Goal: Information Seeking & Learning: Check status

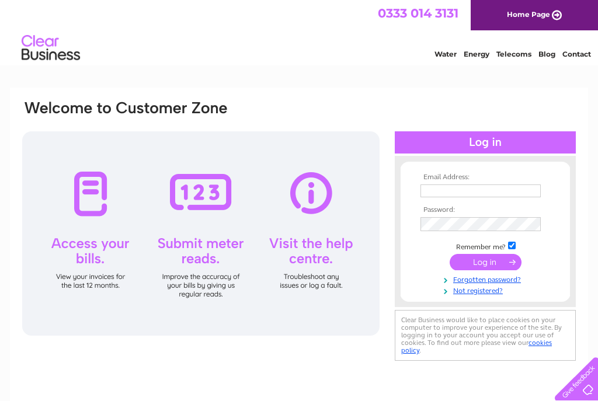
click at [491, 295] on link "Not registered?" at bounding box center [487, 289] width 133 height 11
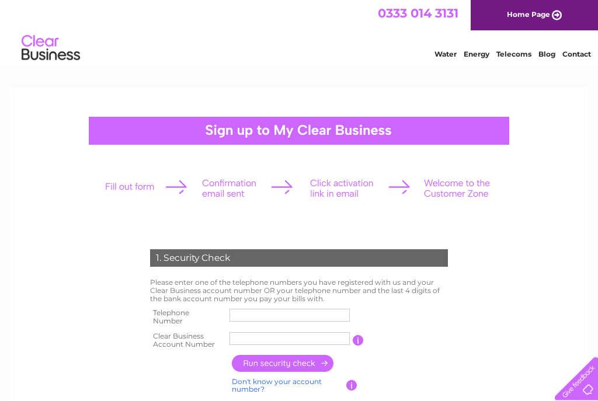
scroll to position [18, 0]
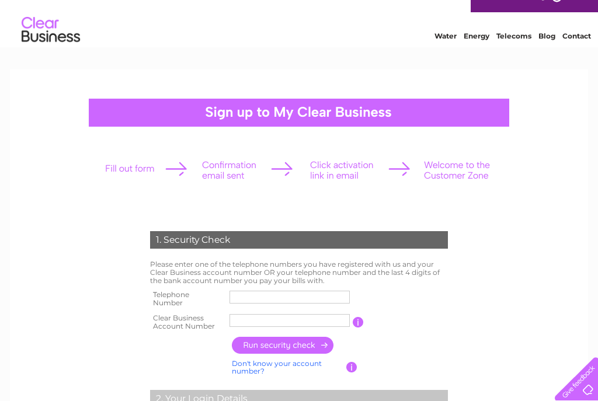
click at [242, 294] on input "text" at bounding box center [290, 297] width 120 height 13
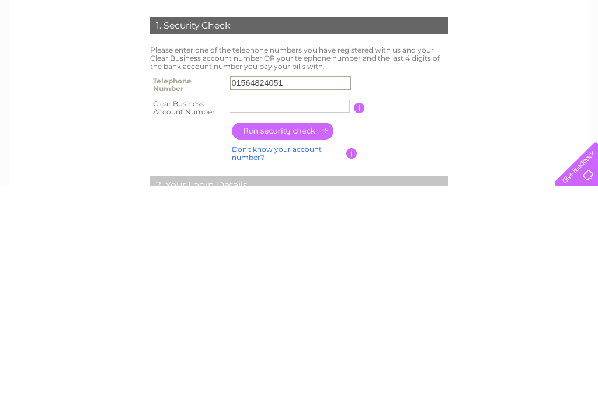
type input "01564824051"
click at [240, 315] on input "text" at bounding box center [290, 321] width 120 height 13
type input "338899"
click at [291, 338] on input "button" at bounding box center [283, 346] width 103 height 17
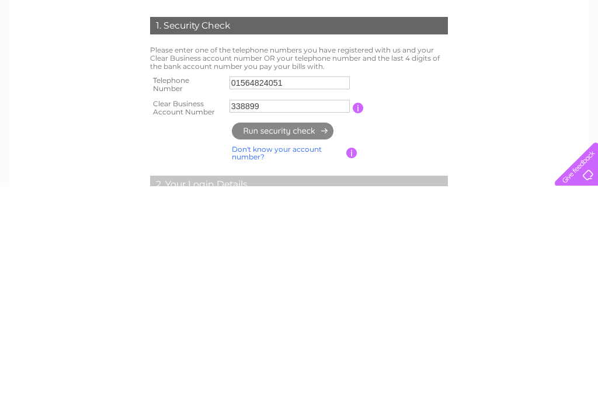
scroll to position [232, 0]
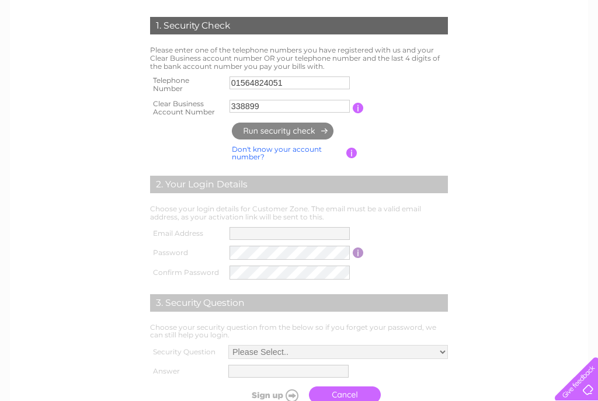
type input "**********"
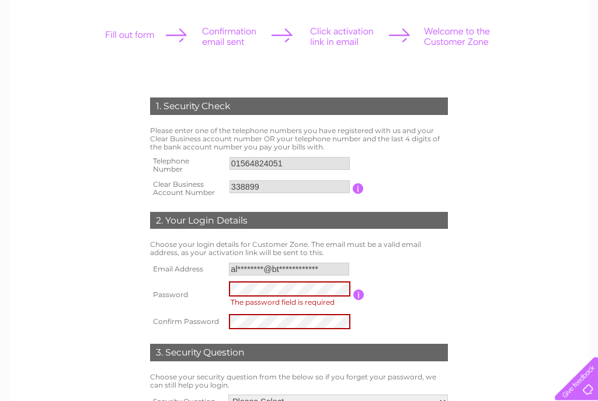
scroll to position [161, 0]
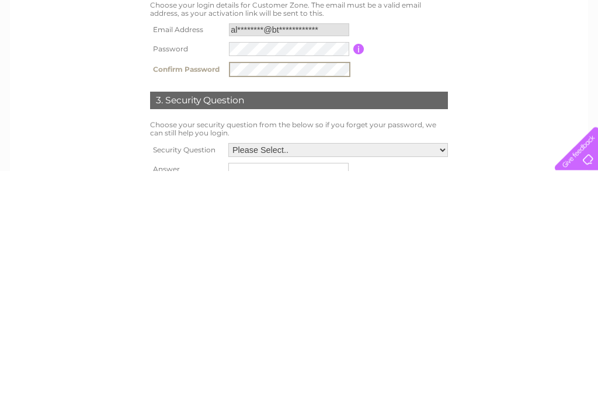
click at [441, 374] on select "Please Select.. In what town or city was your first job? In what town or city d…" at bounding box center [338, 381] width 220 height 14
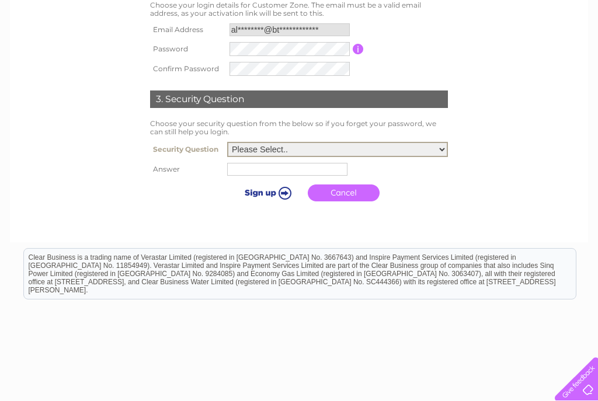
select select "2"
click at [231, 168] on input "text" at bounding box center [287, 169] width 120 height 13
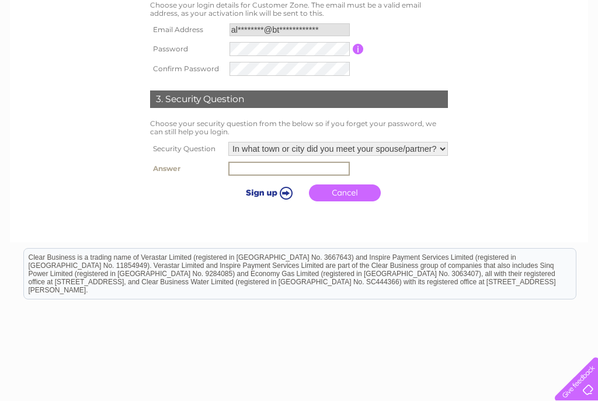
scroll to position [391, 0]
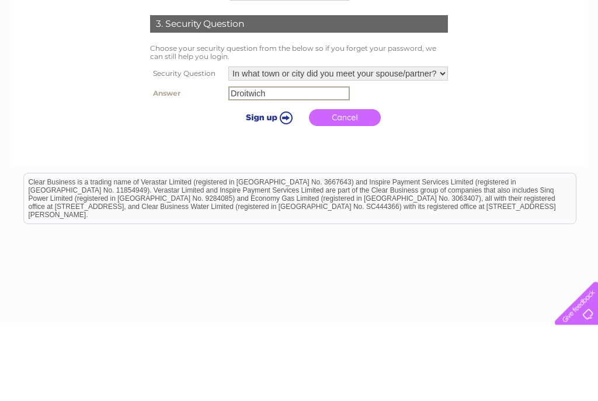
type input "Droitwich"
click at [252, 185] on input "submit" at bounding box center [267, 193] width 72 height 16
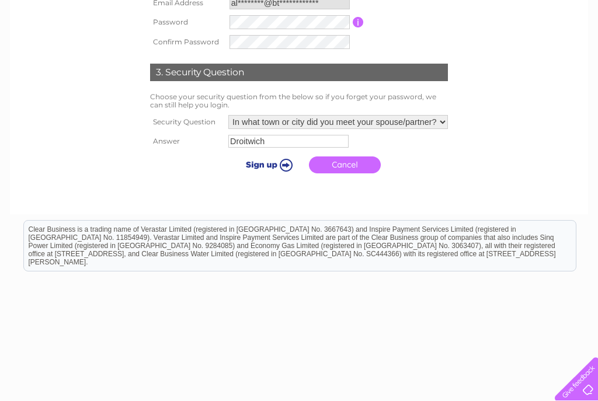
scroll to position [439, 0]
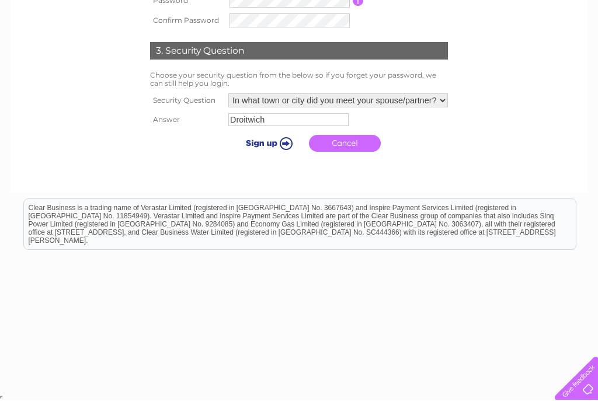
click at [248, 145] on input "submit" at bounding box center [267, 144] width 72 height 16
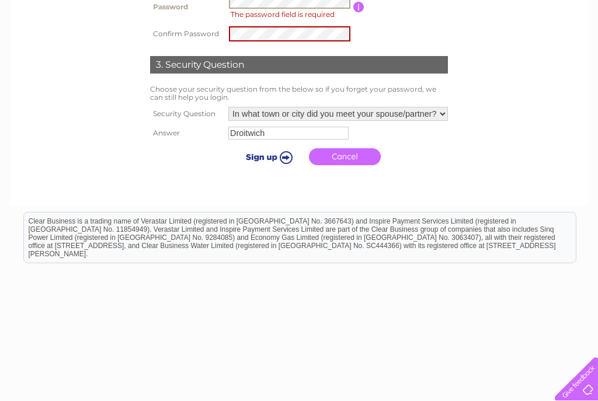
scroll to position [358, 0]
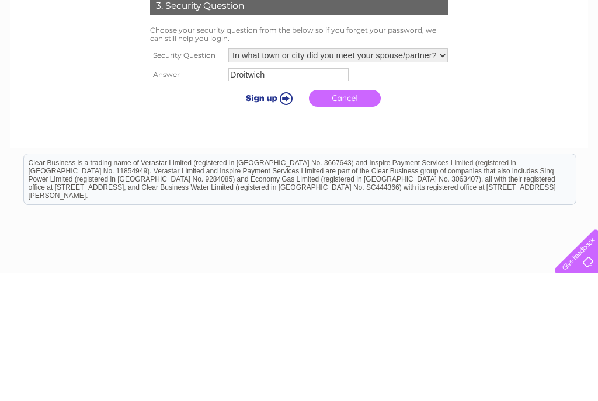
click at [248, 218] on input "submit" at bounding box center [267, 226] width 72 height 16
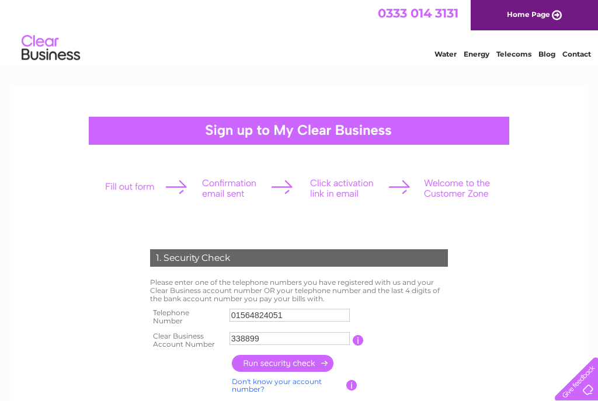
click at [159, 49] on div "Water Energy Telecoms Blog Contact" at bounding box center [299, 49] width 598 height 38
click at [538, 16] on link "Home Page" at bounding box center [534, 15] width 127 height 30
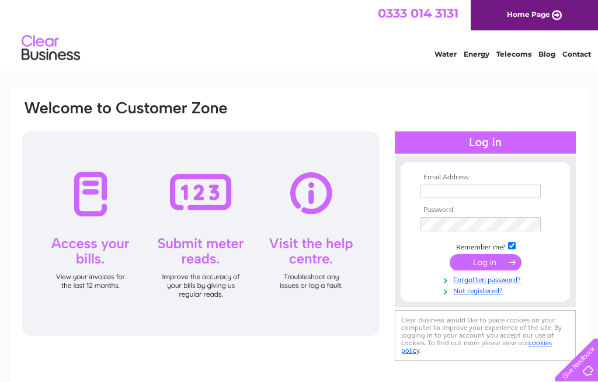
click at [435, 192] on input "text" at bounding box center [481, 191] width 120 height 13
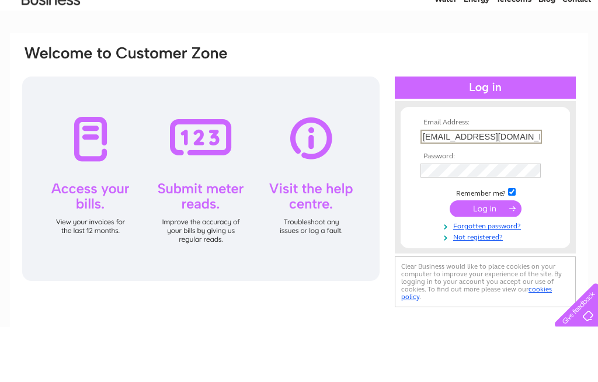
type input "[EMAIL_ADDRESS][DOMAIN_NAME]"
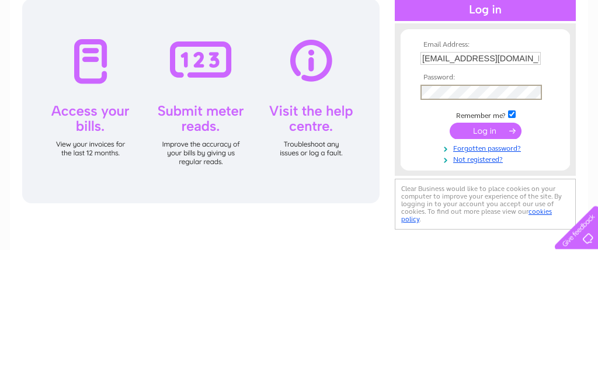
click at [487, 255] on input "submit" at bounding box center [486, 263] width 72 height 16
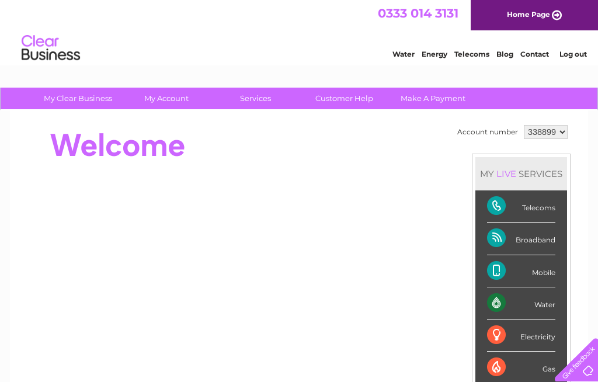
click at [543, 304] on div "Water" at bounding box center [521, 303] width 68 height 32
click at [543, 298] on div "Water" at bounding box center [521, 303] width 68 height 32
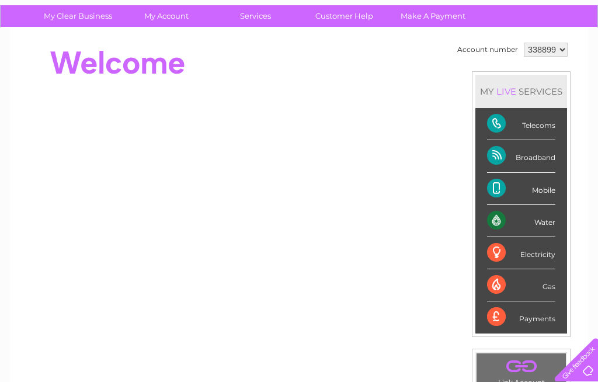
scroll to position [79, 0]
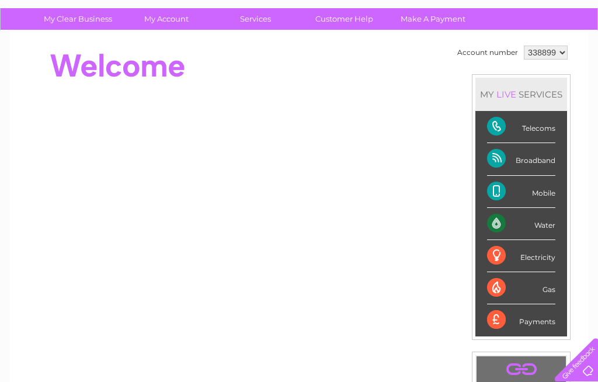
click at [538, 325] on div "Payments" at bounding box center [521, 320] width 68 height 32
click at [540, 327] on div "Payments" at bounding box center [521, 320] width 68 height 32
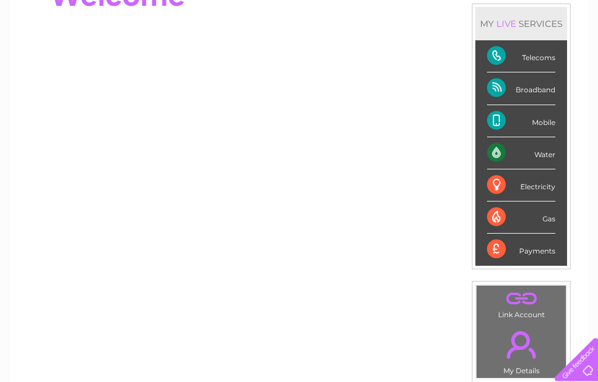
scroll to position [141, 0]
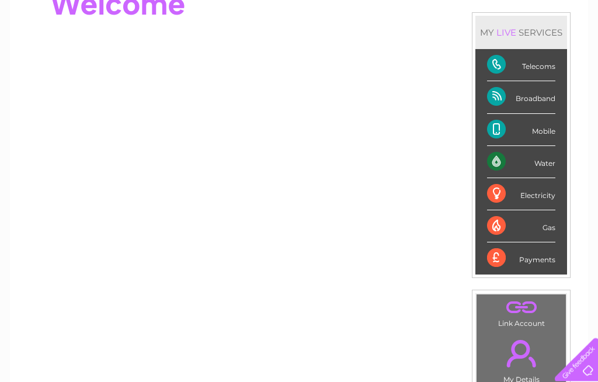
click at [540, 266] on div "Payments" at bounding box center [521, 259] width 68 height 32
click at [526, 264] on div "Payments" at bounding box center [521, 259] width 68 height 32
click at [516, 255] on div "Payments" at bounding box center [521, 259] width 68 height 32
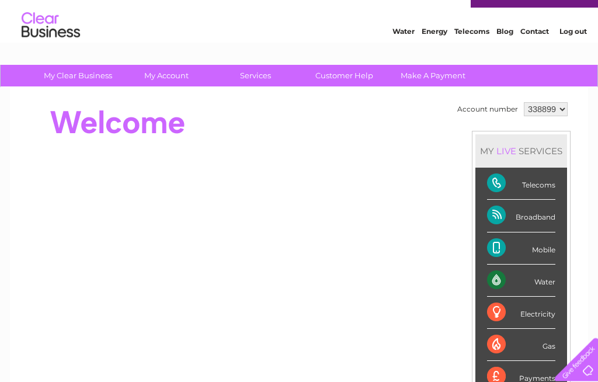
scroll to position [0, 0]
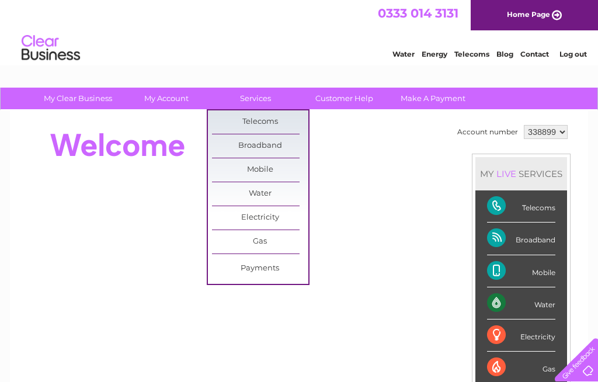
click at [251, 268] on link "Payments" at bounding box center [260, 268] width 96 height 23
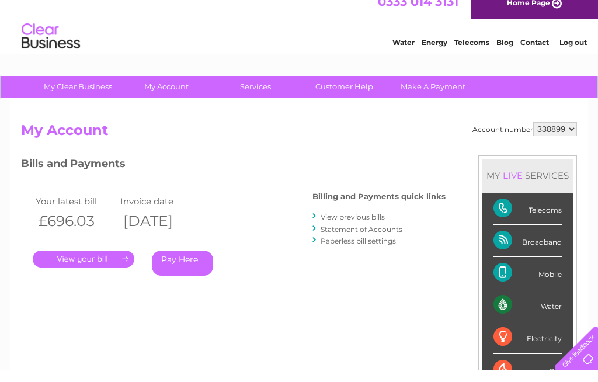
scroll to position [12, 0]
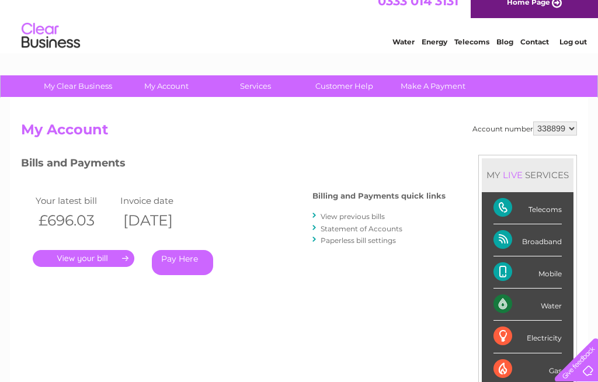
click at [359, 213] on link "View previous bills" at bounding box center [353, 216] width 64 height 9
click at [352, 213] on link "View previous bills" at bounding box center [353, 216] width 64 height 9
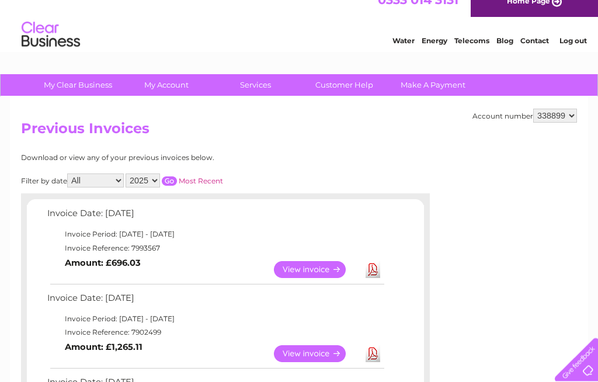
scroll to position [11, 0]
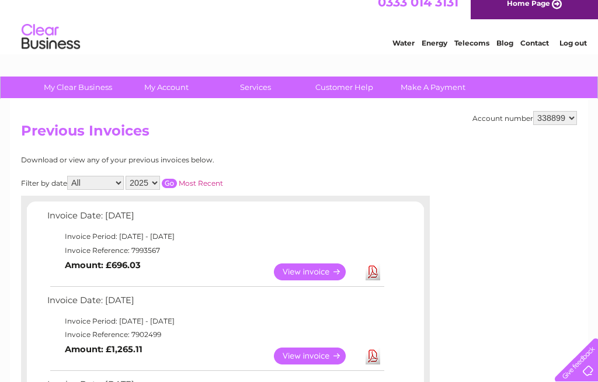
click at [160, 181] on select "2025 2024 2023 2022" at bounding box center [143, 183] width 34 height 14
select select "2024"
click at [116, 185] on select "All January February March April May June July August September October Novembe…" at bounding box center [95, 183] width 57 height 14
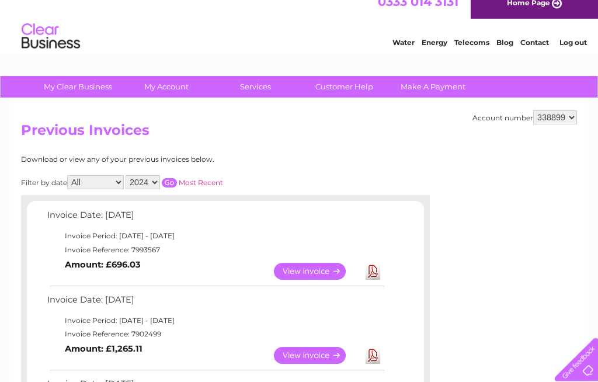
scroll to position [32, 0]
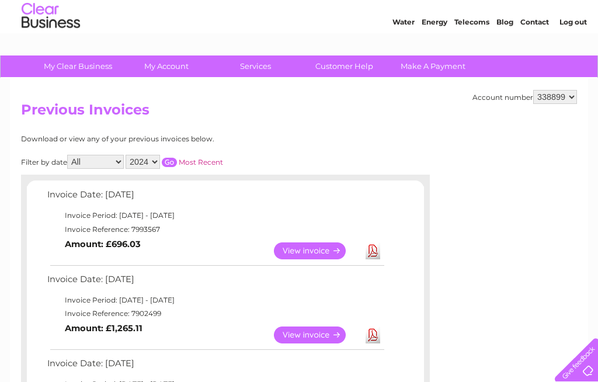
click at [177, 158] on input "button" at bounding box center [169, 162] width 15 height 9
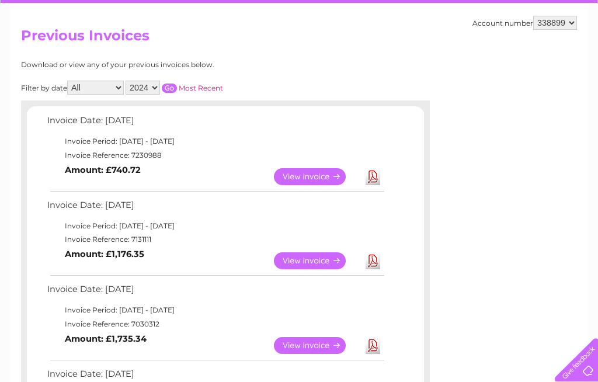
scroll to position [109, 0]
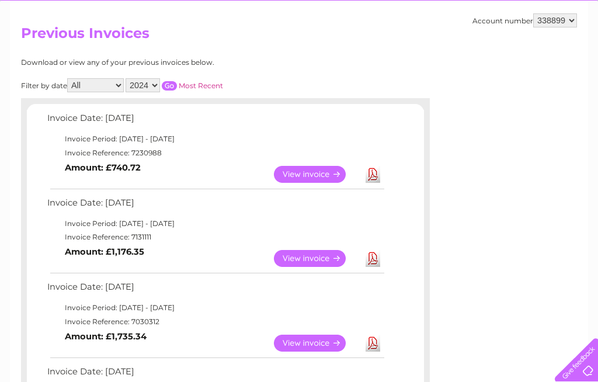
click at [326, 341] on link "View" at bounding box center [317, 343] width 86 height 17
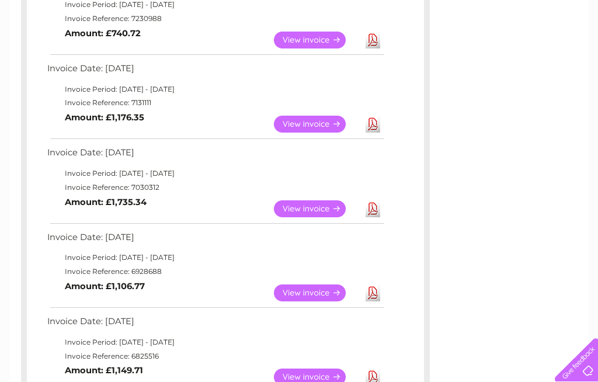
scroll to position [244, 0]
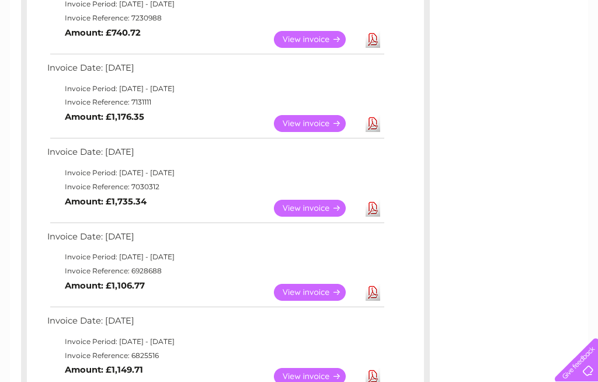
click at [299, 294] on link "View" at bounding box center [317, 292] width 86 height 17
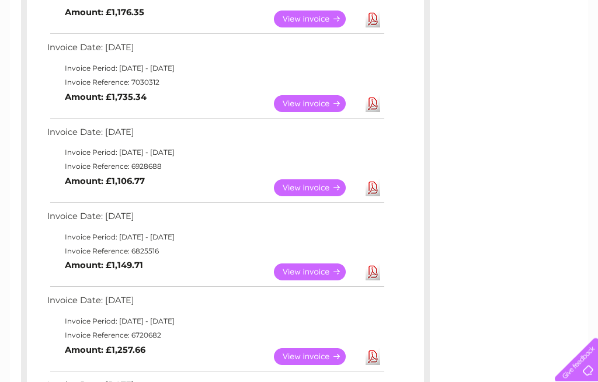
scroll to position [349, 0]
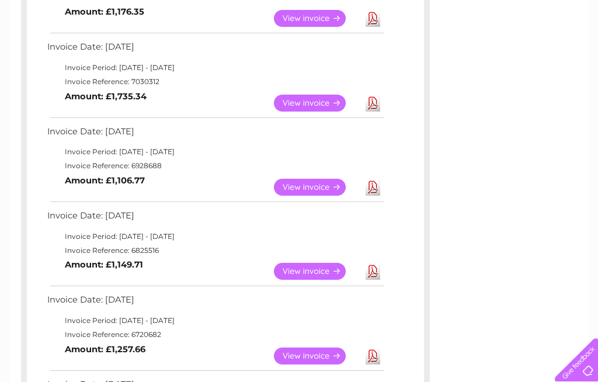
click at [294, 267] on link "View" at bounding box center [317, 271] width 86 height 17
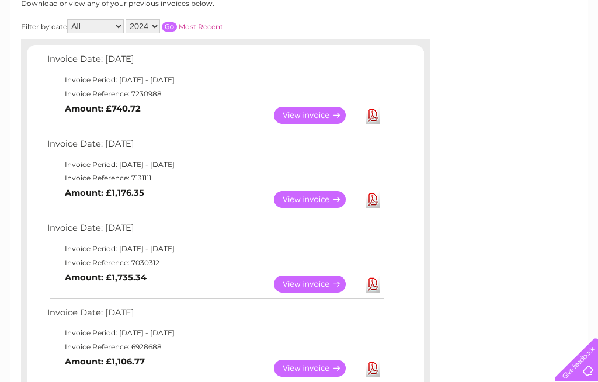
scroll to position [167, 0]
click at [299, 202] on link "View" at bounding box center [317, 200] width 86 height 17
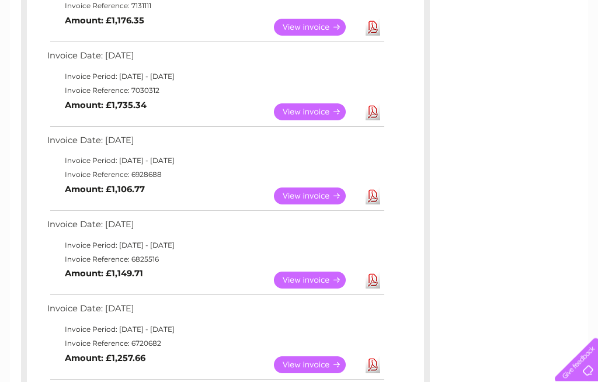
scroll to position [341, 0]
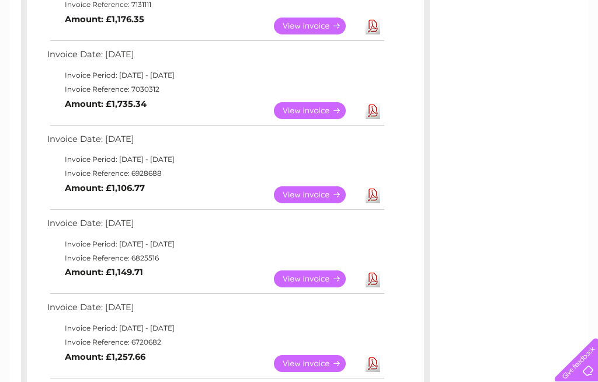
click at [293, 275] on link "View" at bounding box center [317, 278] width 86 height 17
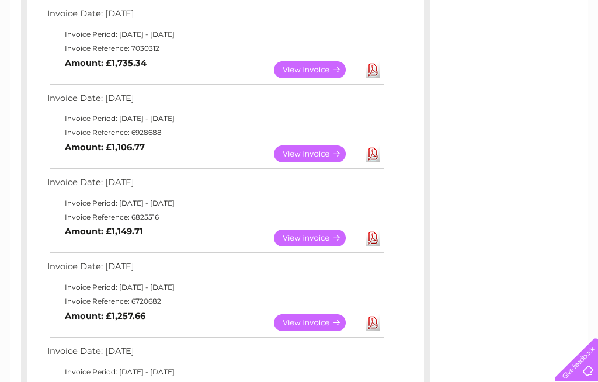
click at [317, 318] on link "View" at bounding box center [317, 322] width 86 height 17
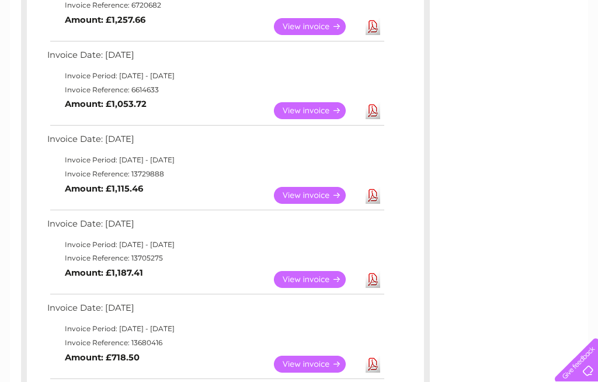
scroll to position [685, 0]
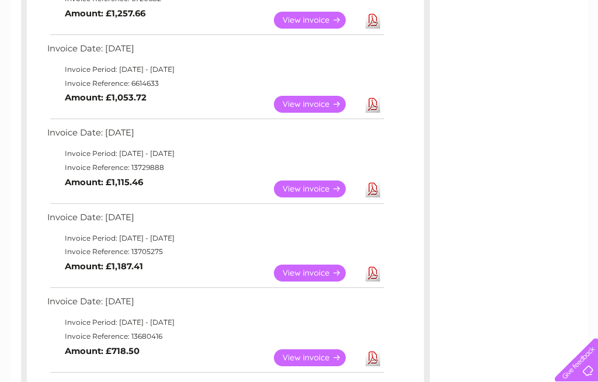
click at [303, 349] on link "View" at bounding box center [317, 357] width 86 height 17
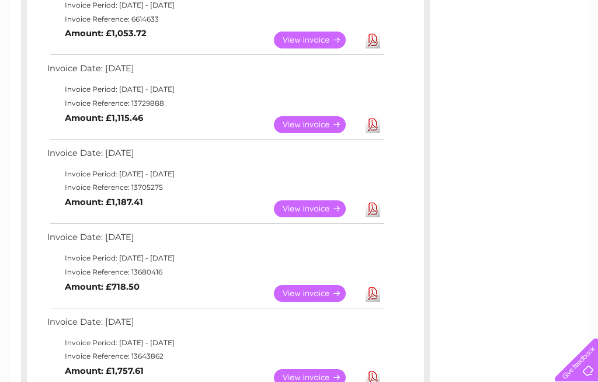
scroll to position [745, 0]
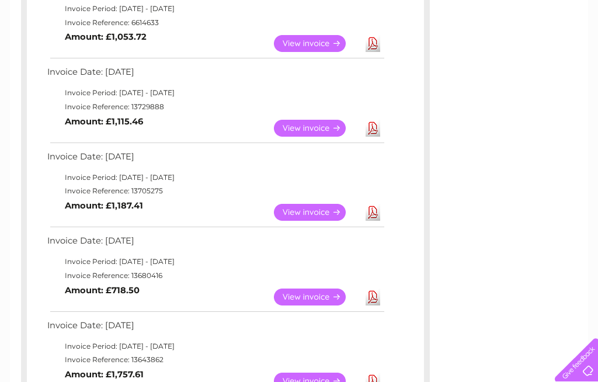
click at [321, 206] on link "View" at bounding box center [317, 212] width 86 height 17
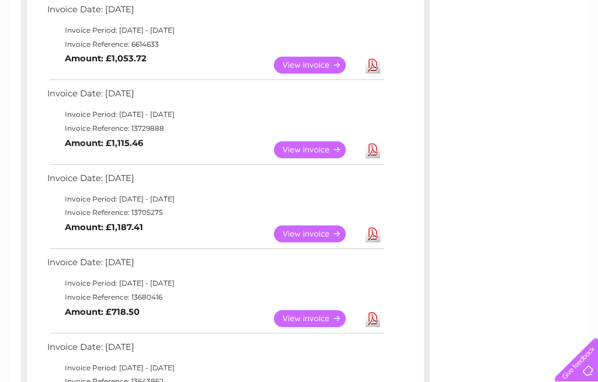
scroll to position [724, 0]
click at [311, 143] on link "View" at bounding box center [317, 149] width 86 height 17
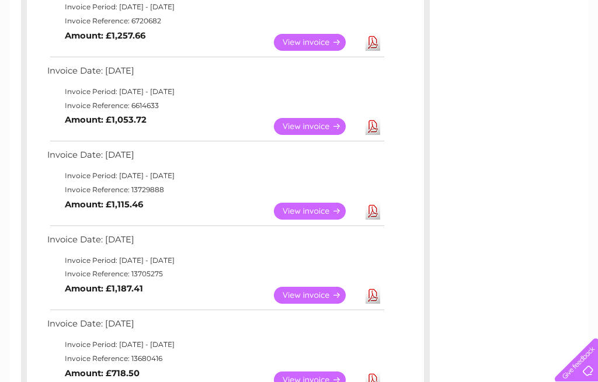
scroll to position [647, 0]
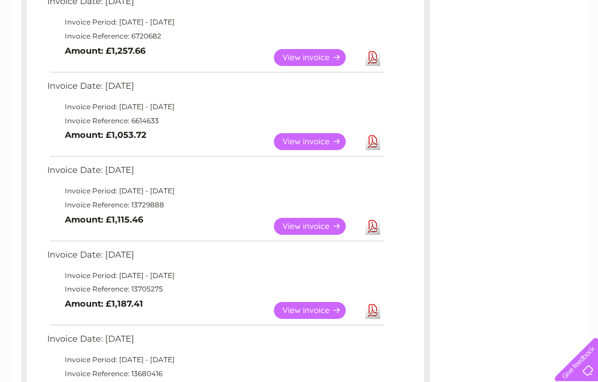
click at [313, 136] on link "View" at bounding box center [317, 142] width 86 height 17
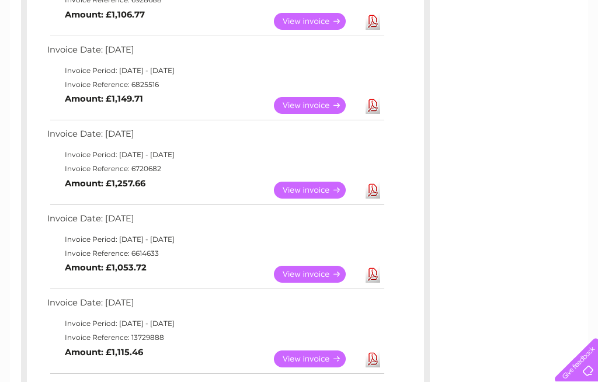
scroll to position [514, 0]
click at [311, 186] on link "View" at bounding box center [317, 190] width 86 height 17
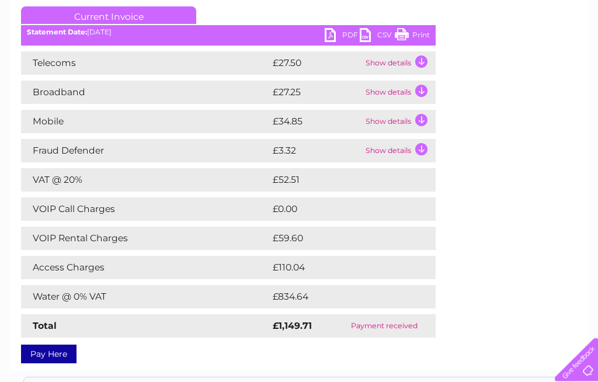
scroll to position [161, 0]
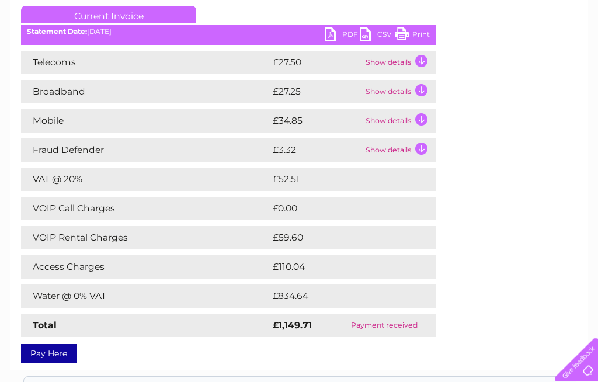
click at [176, 355] on div "Pay Here" at bounding box center [228, 348] width 415 height 21
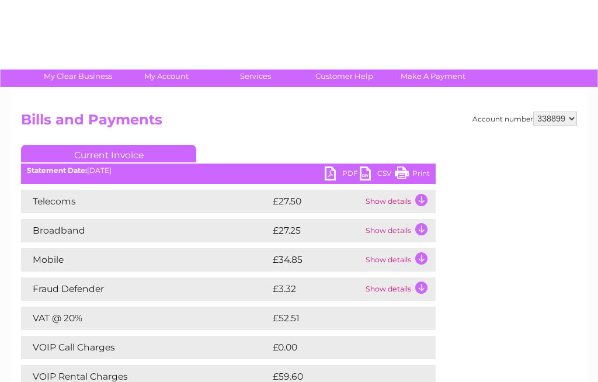
scroll to position [0, 0]
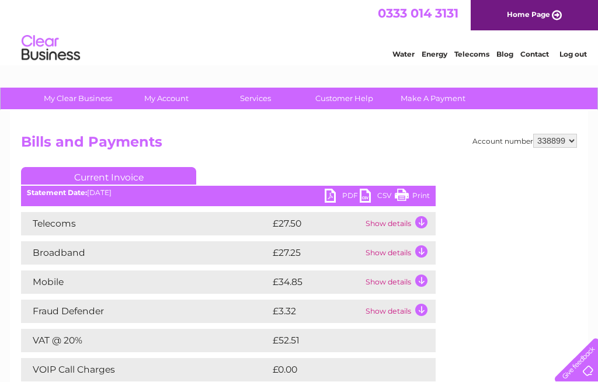
click at [530, 18] on link "Home Page" at bounding box center [534, 15] width 127 height 30
